Goal: Book appointment/travel/reservation

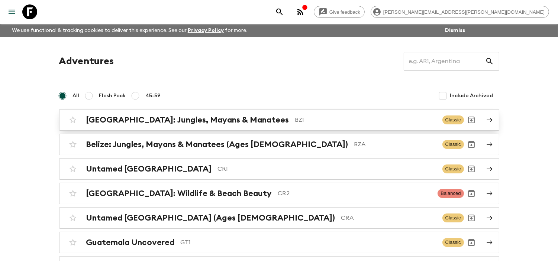
click at [194, 119] on h2 "[GEOGRAPHIC_DATA]: Jungles, Mayans & Manatees" at bounding box center [187, 120] width 203 height 10
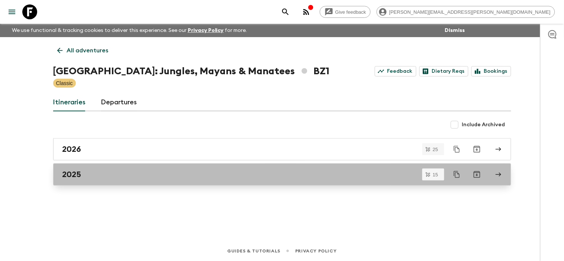
click at [111, 175] on div "2025" at bounding box center [274, 175] width 425 height 10
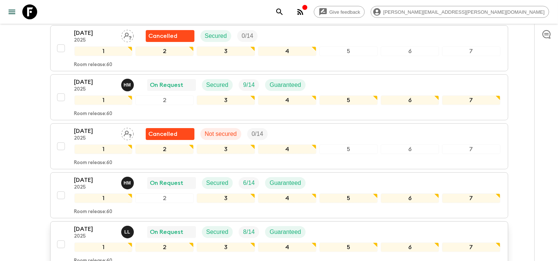
scroll to position [248, 0]
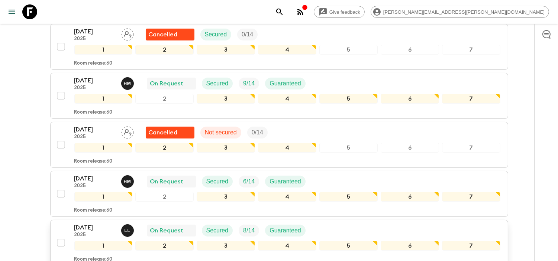
click at [93, 223] on p "[DATE]" at bounding box center [94, 227] width 41 height 9
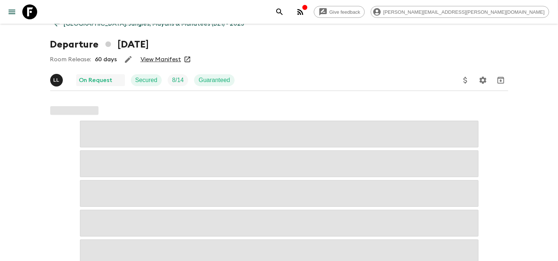
scroll to position [41, 0]
